Goal: Information Seeking & Learning: Learn about a topic

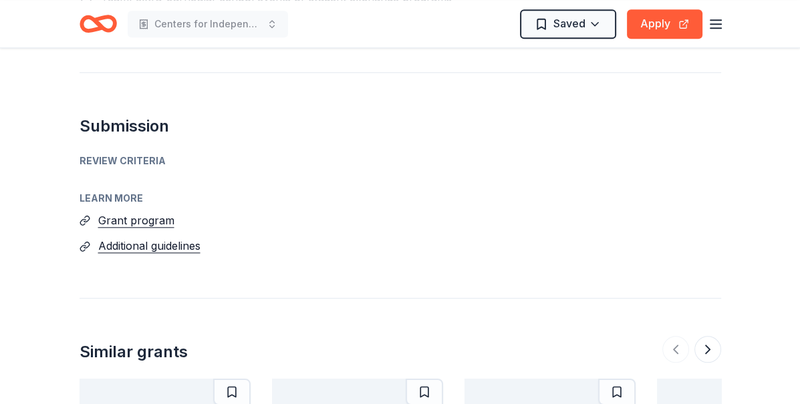
scroll to position [1214, 0]
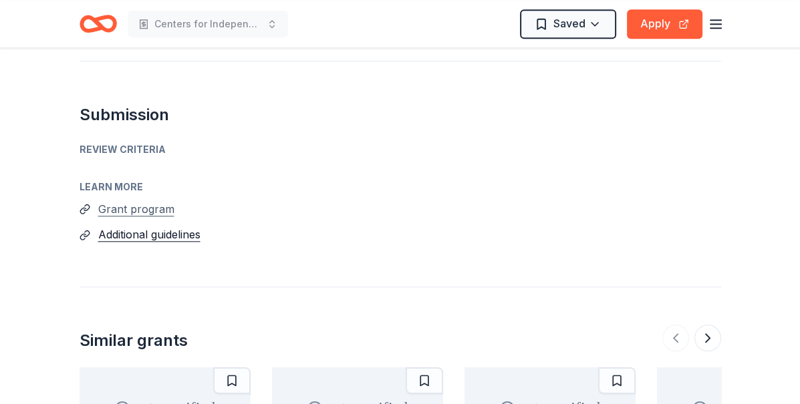
click at [136, 206] on button "Grant program" at bounding box center [136, 208] width 76 height 17
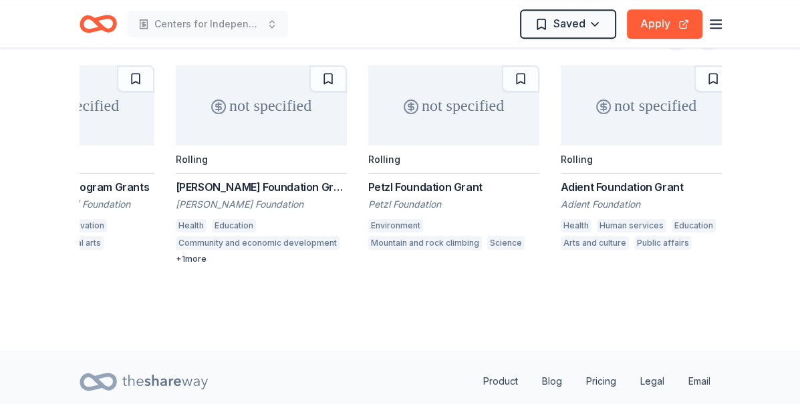
scroll to position [0, 112]
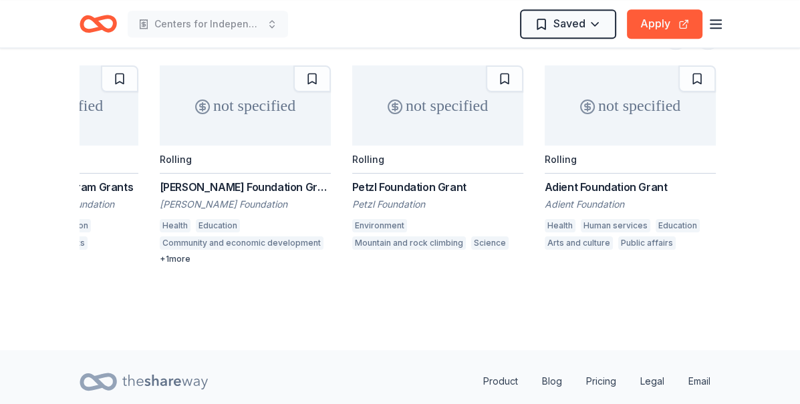
click at [622, 179] on div "Adient Foundation Grant" at bounding box center [630, 187] width 171 height 16
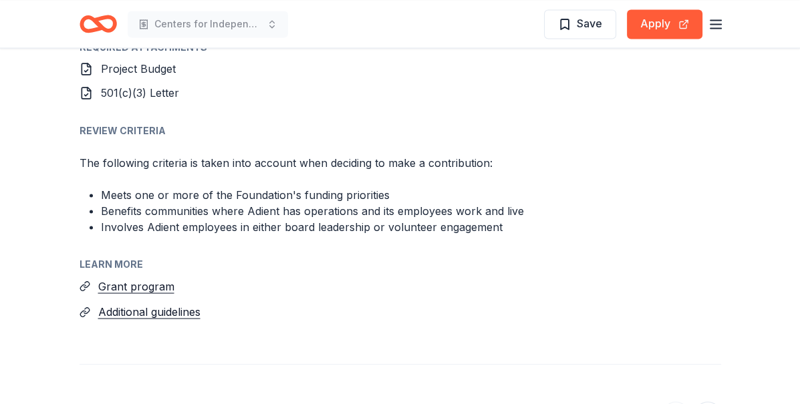
scroll to position [2189, 0]
click at [126, 276] on button "Grant program" at bounding box center [136, 284] width 76 height 17
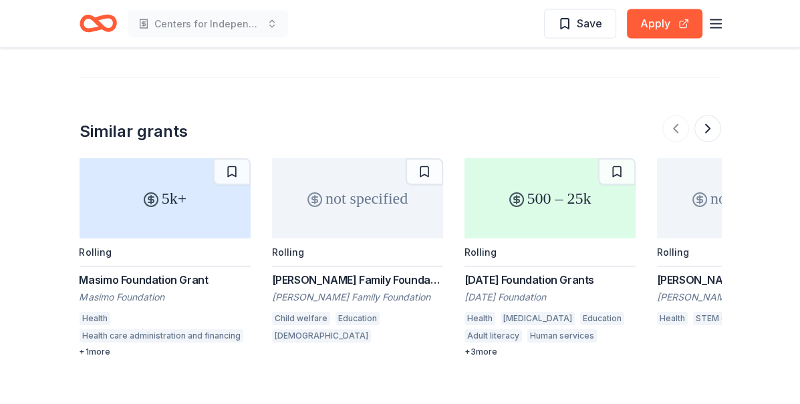
scroll to position [2482, 0]
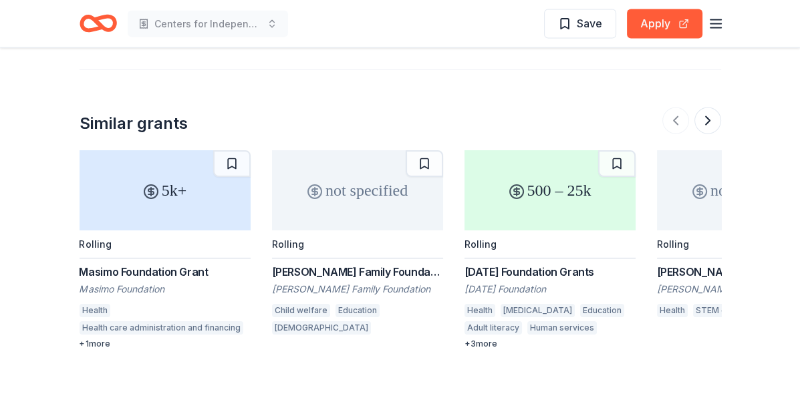
click at [563, 264] on div "Karma Foundation Grants" at bounding box center [549, 272] width 171 height 16
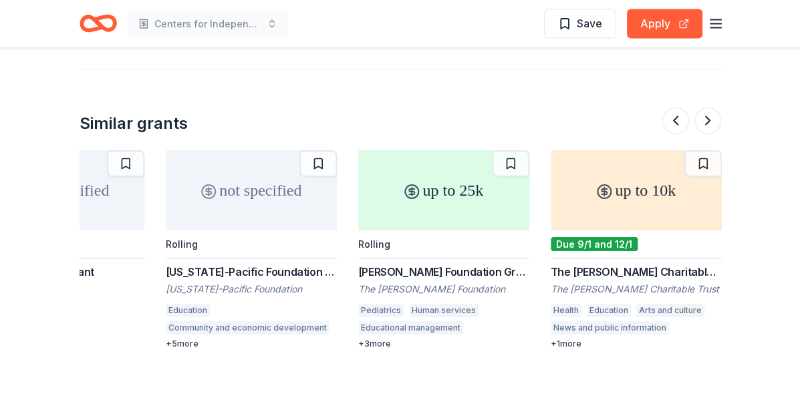
scroll to position [0, 1260]
click at [443, 264] on div "Richard Donchian Foundation Grants" at bounding box center [444, 272] width 171 height 16
click at [663, 264] on div "The Cowles Charitable Trust Grant" at bounding box center [636, 272] width 171 height 16
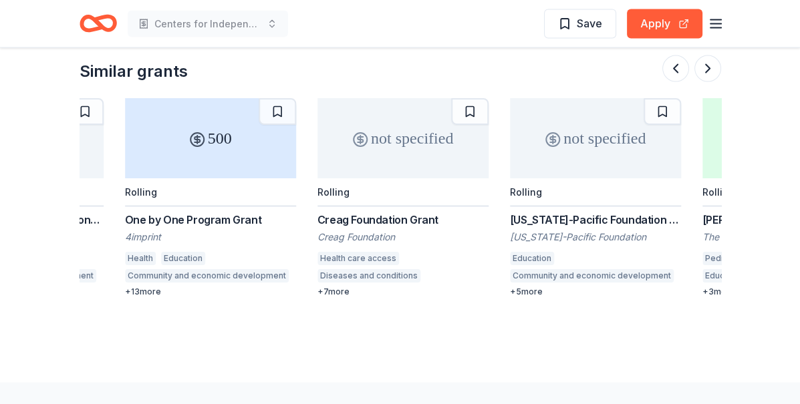
scroll to position [0, 928]
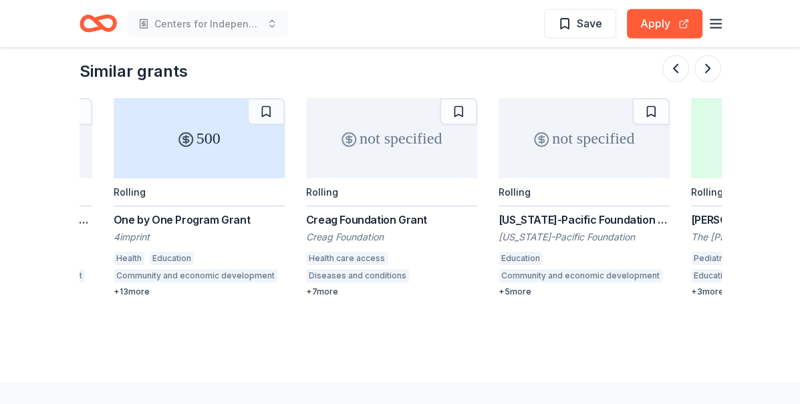
click at [376, 212] on div "Creag Foundation Grant" at bounding box center [391, 220] width 171 height 16
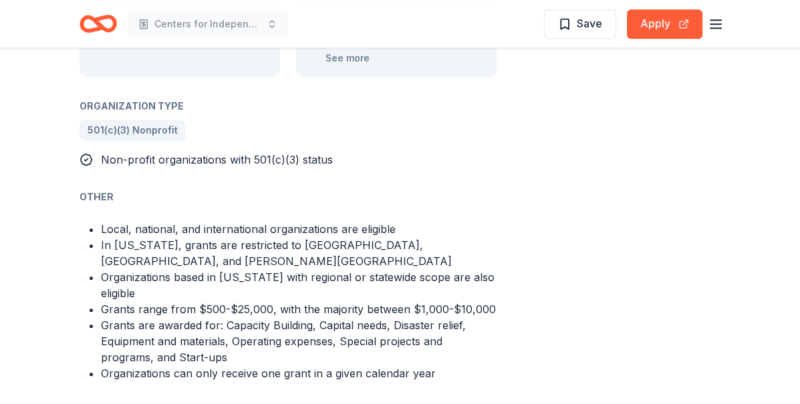
scroll to position [794, 0]
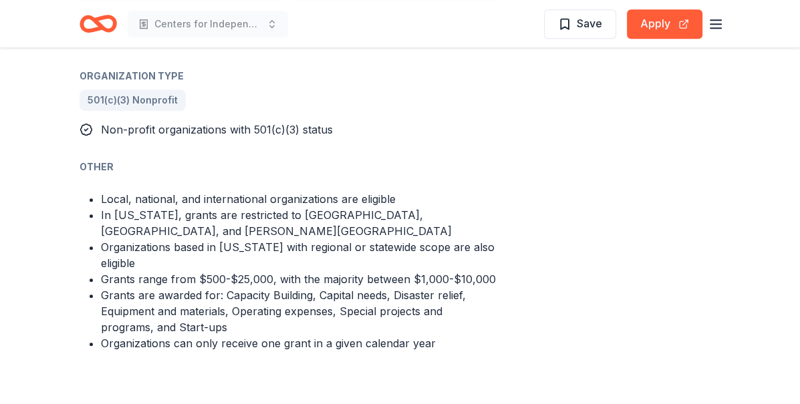
click at [49, 349] on div "Karma Foundation Grants From Karma Foundation The Karma Foundation, established…" at bounding box center [400, 101] width 800 height 1694
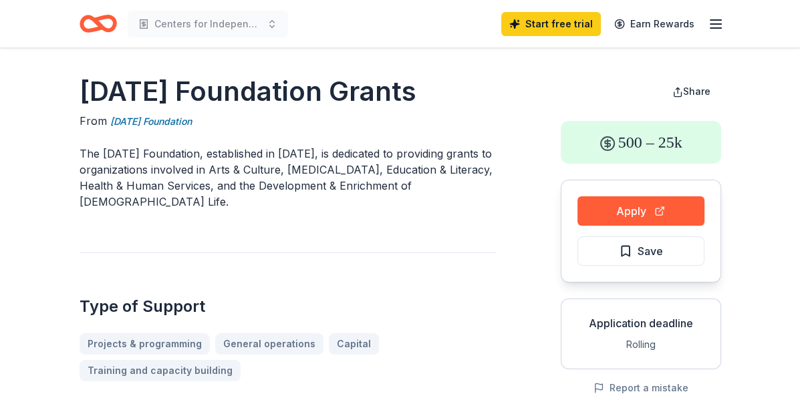
scroll to position [0, 0]
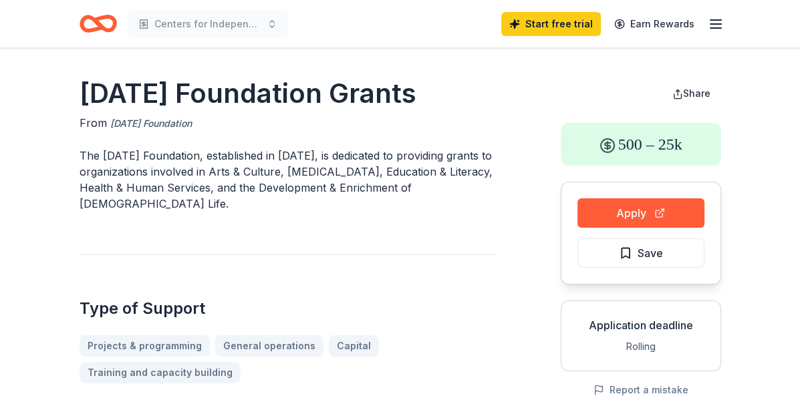
click at [144, 120] on link "Karma Foundation" at bounding box center [151, 124] width 82 height 16
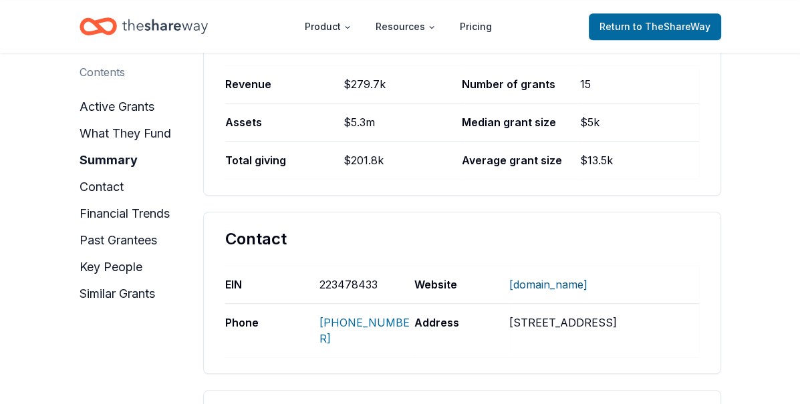
scroll to position [863, 0]
click at [585, 283] on link "WWW.KARMAFOUNDATION.ORG" at bounding box center [548, 285] width 78 height 35
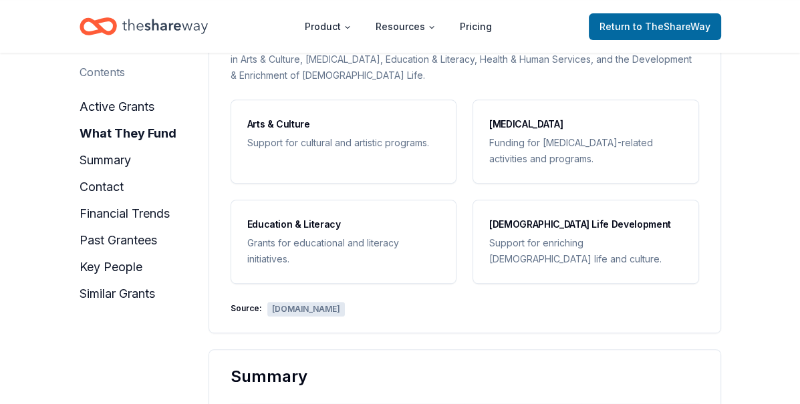
scroll to position [525, 0]
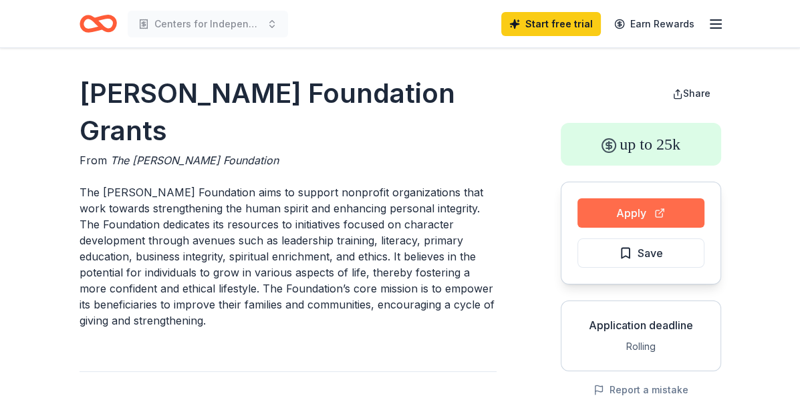
click at [629, 208] on button "Apply" at bounding box center [640, 212] width 127 height 29
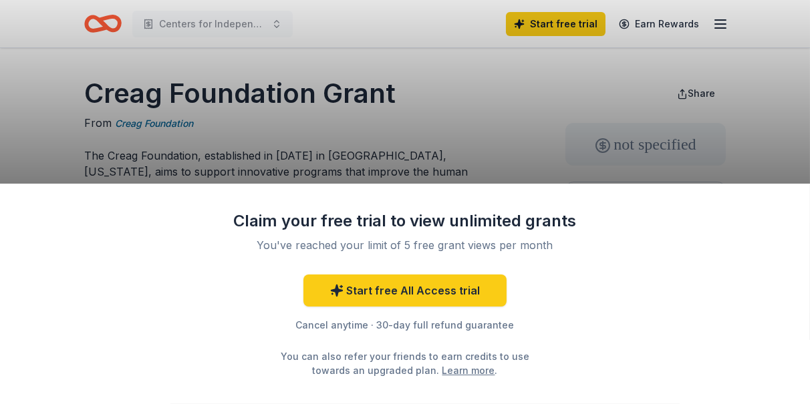
click at [415, 148] on div "Claim your free trial to view unlimited grants You've reached your limit of 5 f…" at bounding box center [405, 202] width 810 height 404
